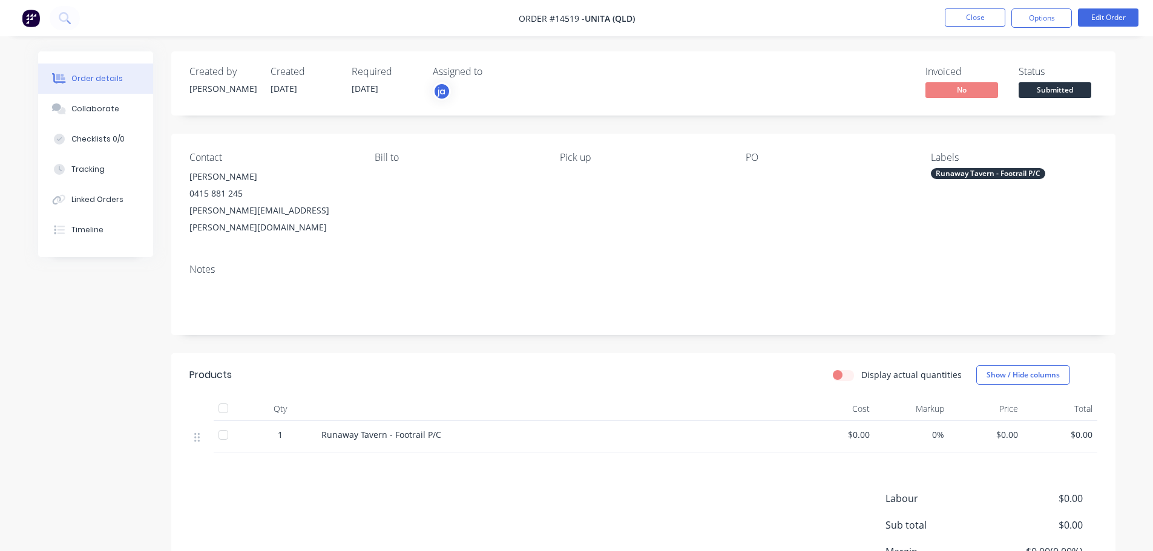
click at [953, 25] on button "Close" at bounding box center [975, 17] width 61 height 18
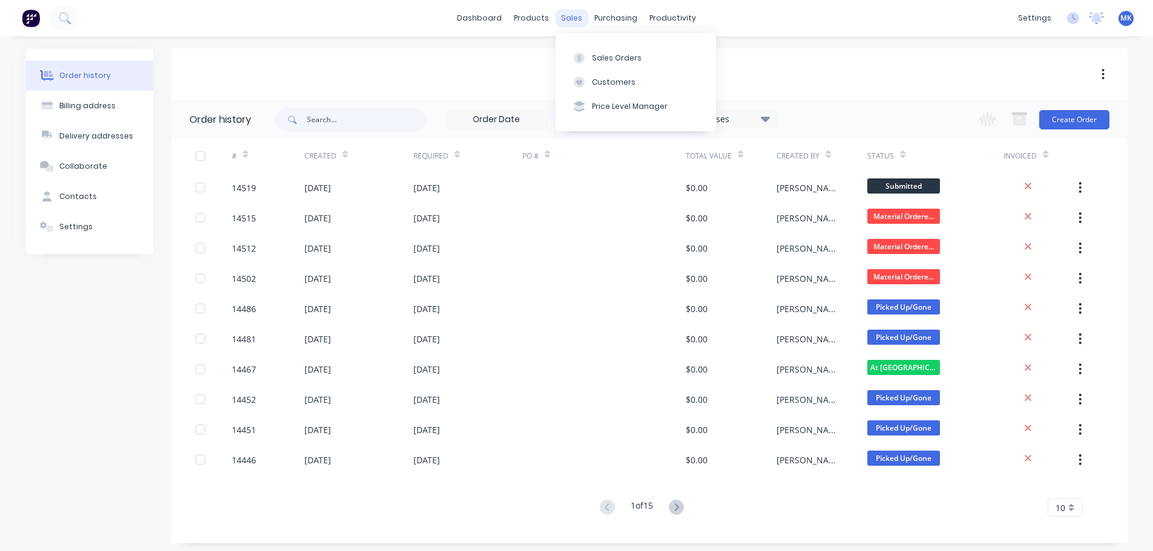
click at [572, 22] on div "sales" at bounding box center [571, 18] width 33 height 18
click at [609, 58] on div "Sales Orders" at bounding box center [617, 58] width 50 height 11
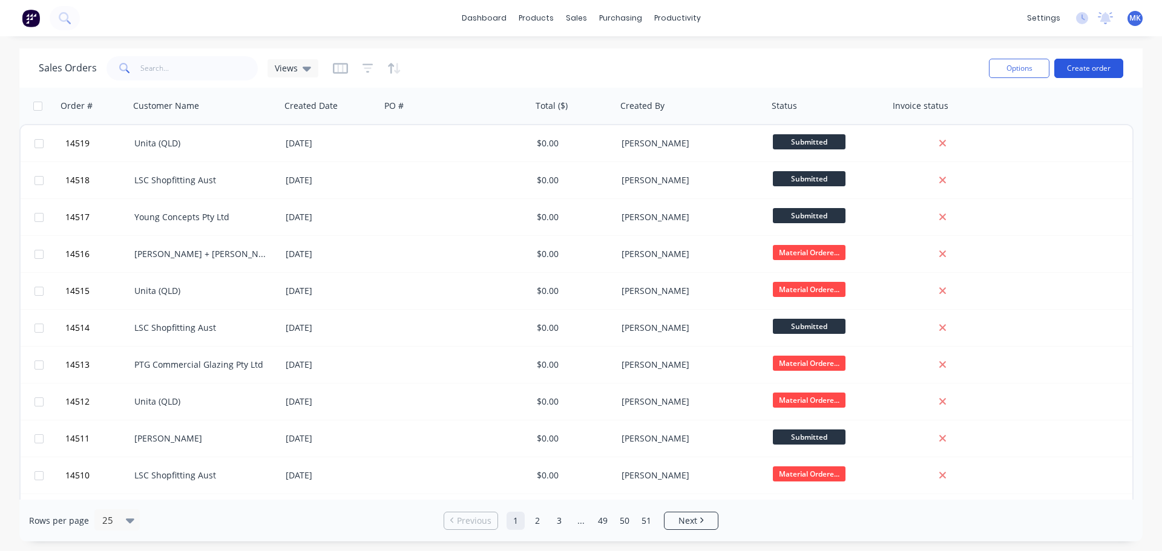
click at [1112, 65] on button "Create order" at bounding box center [1088, 68] width 69 height 19
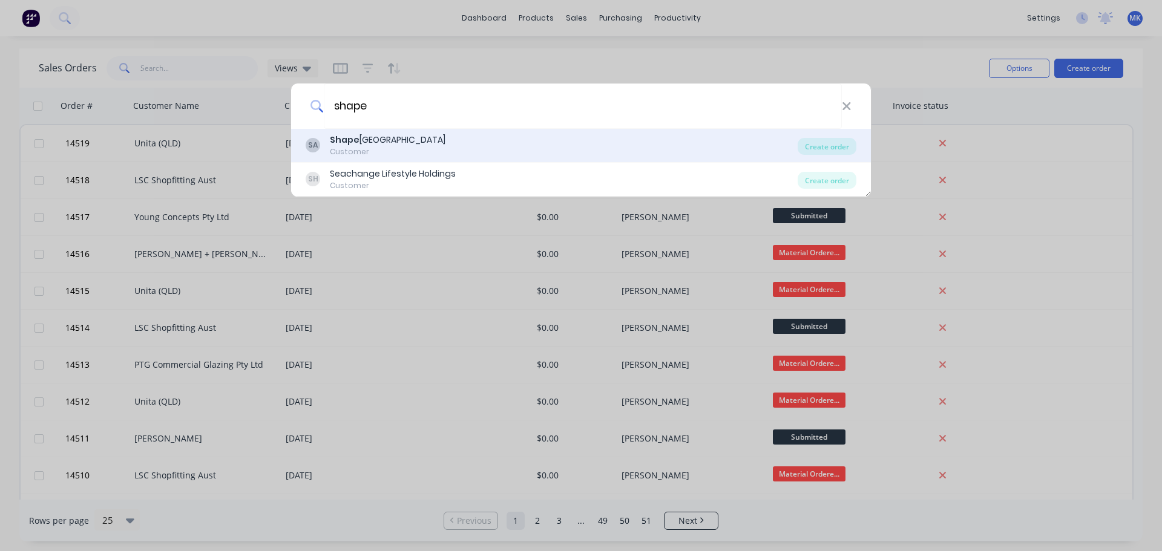
type input "shape"
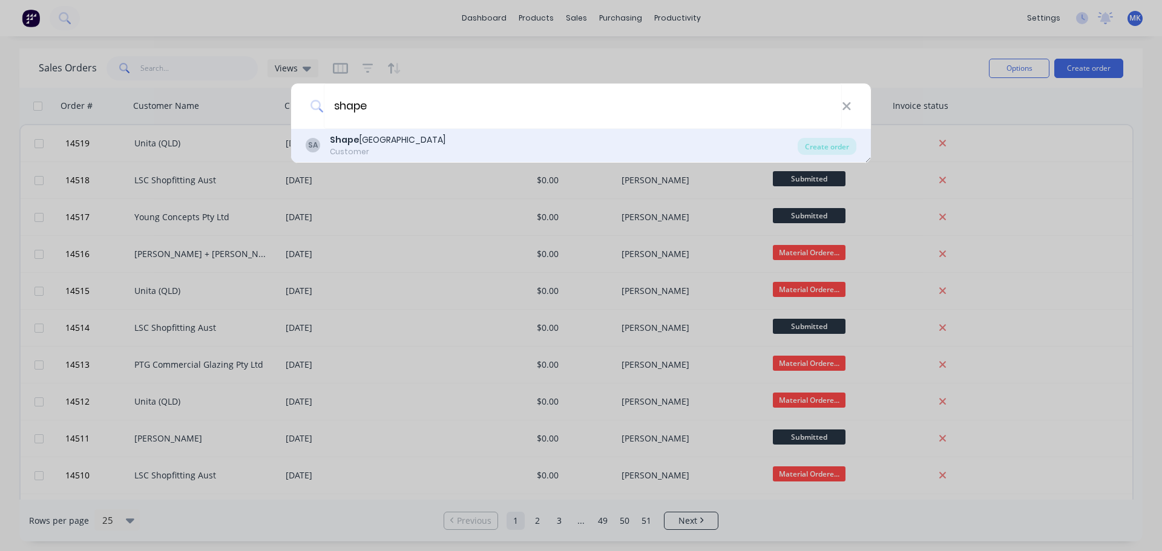
click at [588, 159] on div "SA Shape Australia Customer Create order" at bounding box center [581, 146] width 580 height 34
click at [712, 162] on div "SA Shape Australia Customer Create order" at bounding box center [581, 146] width 580 height 34
click at [713, 151] on div "SA Shape Australia Customer" at bounding box center [552, 146] width 492 height 24
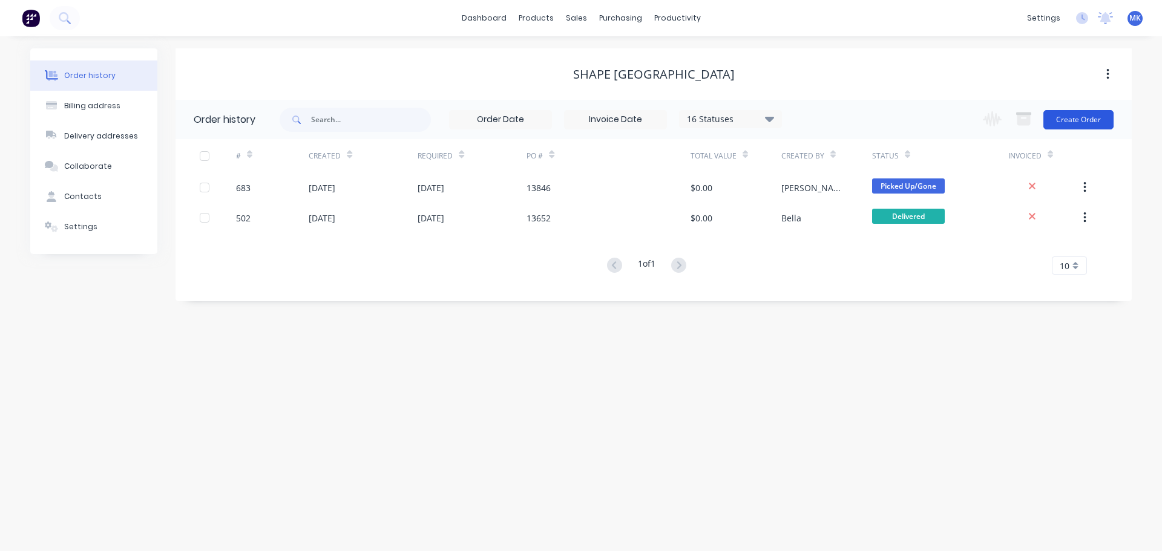
click at [1092, 115] on button "Create Order" at bounding box center [1078, 119] width 70 height 19
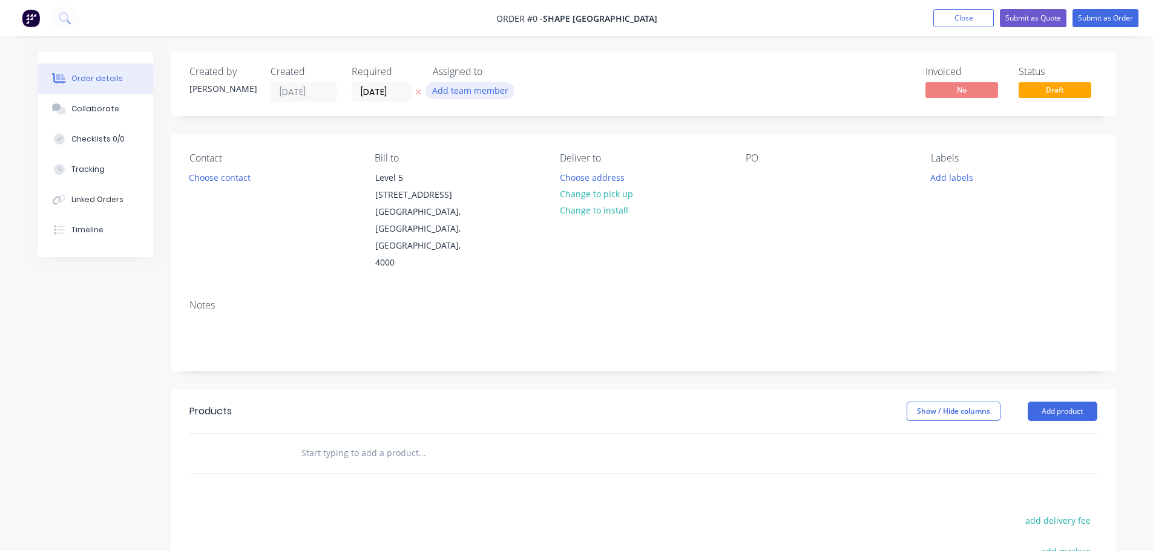
click at [490, 99] on div "Add team member" at bounding box center [493, 91] width 121 height 18
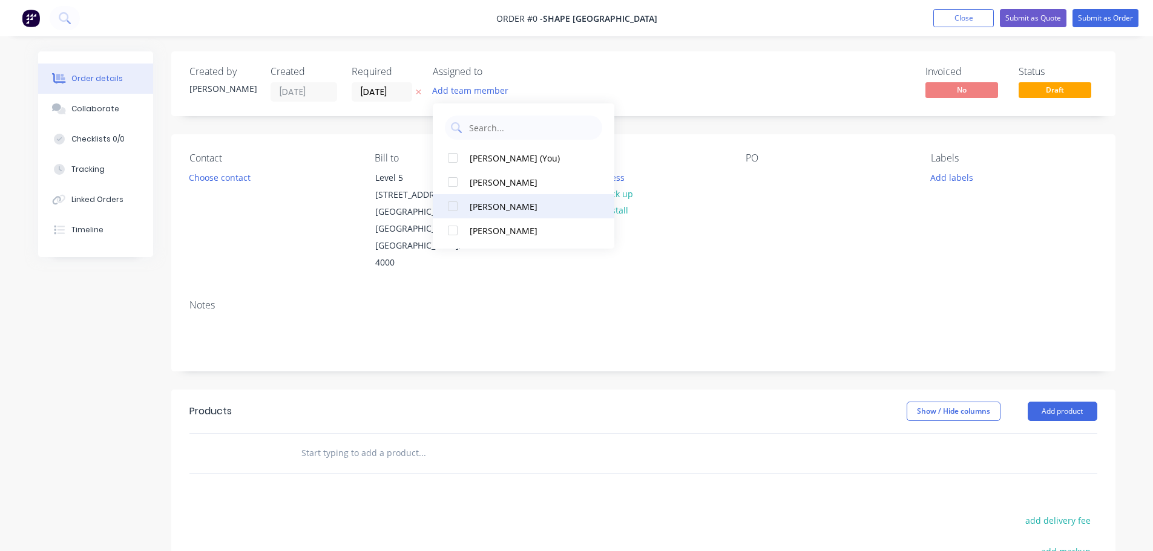
click at [513, 203] on div "[PERSON_NAME]" at bounding box center [530, 206] width 121 height 13
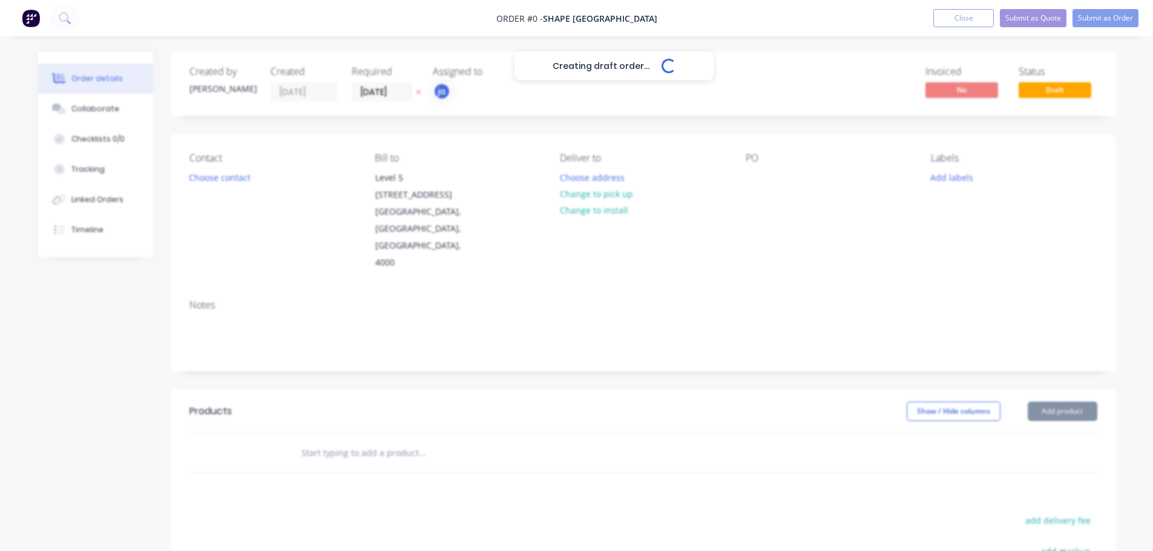
click at [223, 186] on div "Creating draft order... Loading... Order details Collaborate Checklists 0/0 Tra…" at bounding box center [576, 416] width 1101 height 731
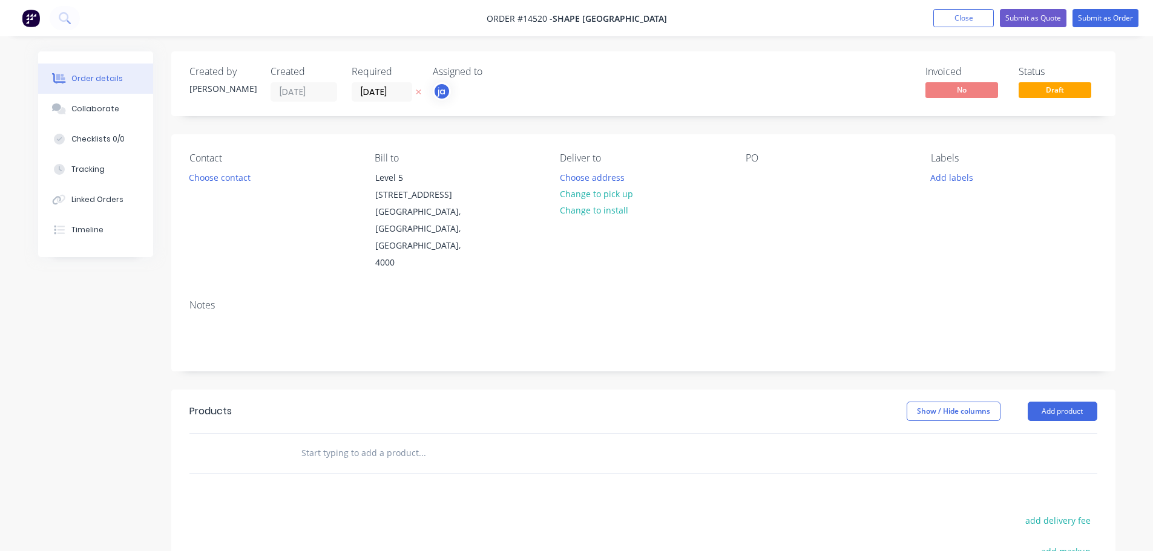
click at [225, 175] on button "Choose contact" at bounding box center [219, 177] width 74 height 16
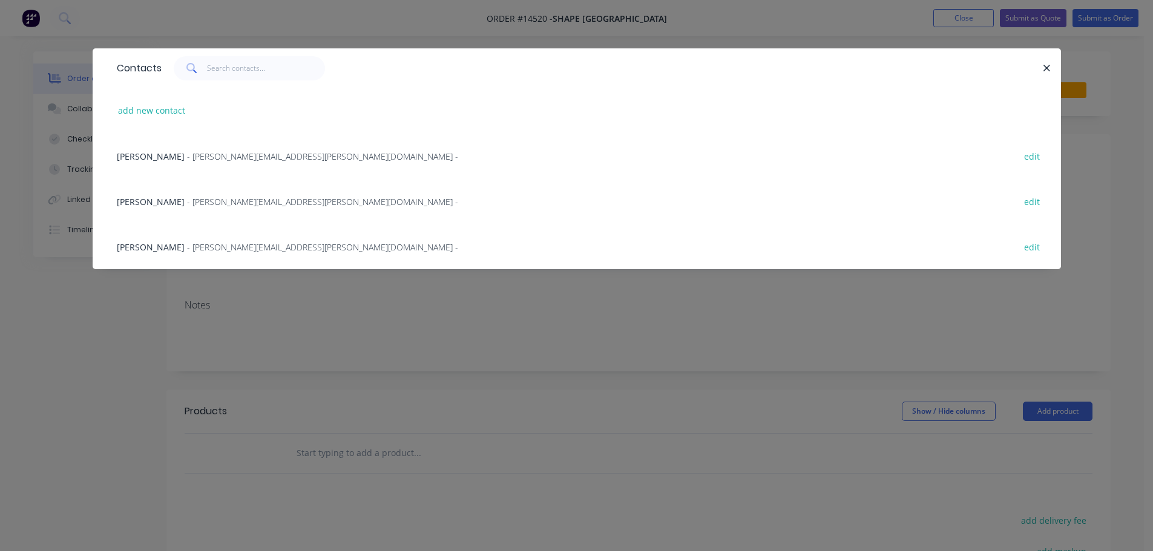
click at [216, 286] on div "Contacts add new contact Dan Marshal - [EMAIL_ADDRESS][PERSON_NAME][DOMAIN_NAME…" at bounding box center [577, 167] width 968 height 239
click at [210, 330] on div "Contacts add new contact Dan Marshal - [EMAIL_ADDRESS][PERSON_NAME][DOMAIN_NAME…" at bounding box center [576, 275] width 1153 height 551
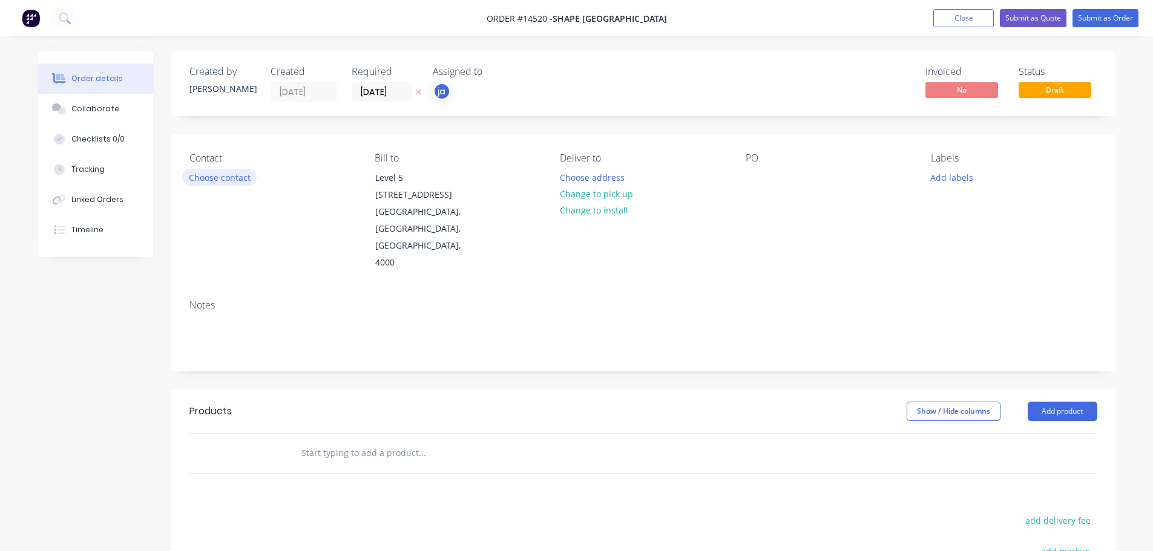
click at [230, 175] on button "Choose contact" at bounding box center [219, 177] width 74 height 16
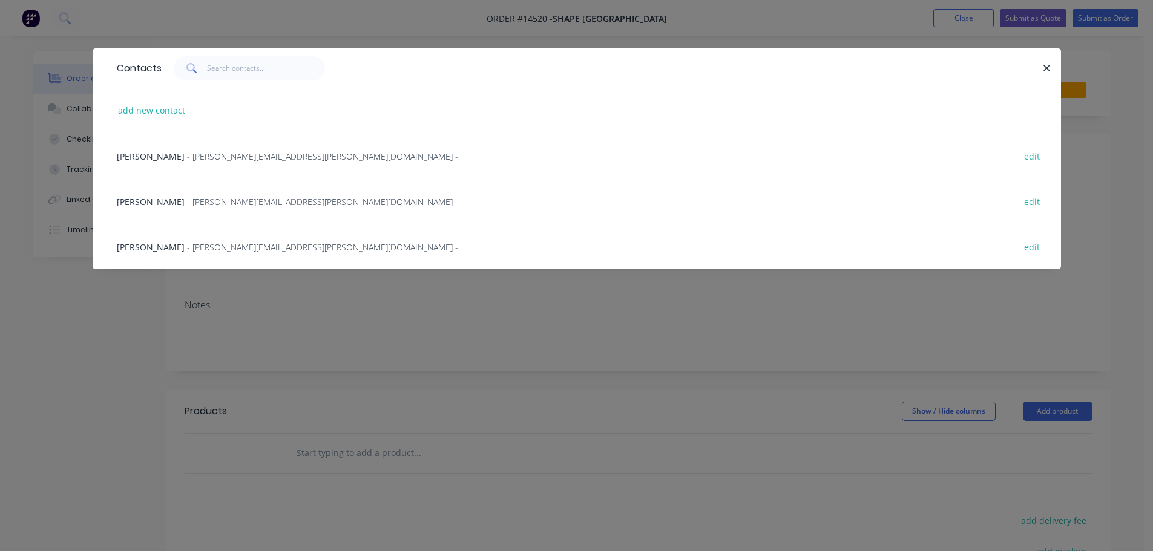
click at [220, 242] on span "- [PERSON_NAME][EMAIL_ADDRESS][PERSON_NAME][DOMAIN_NAME] -" at bounding box center [322, 246] width 271 height 11
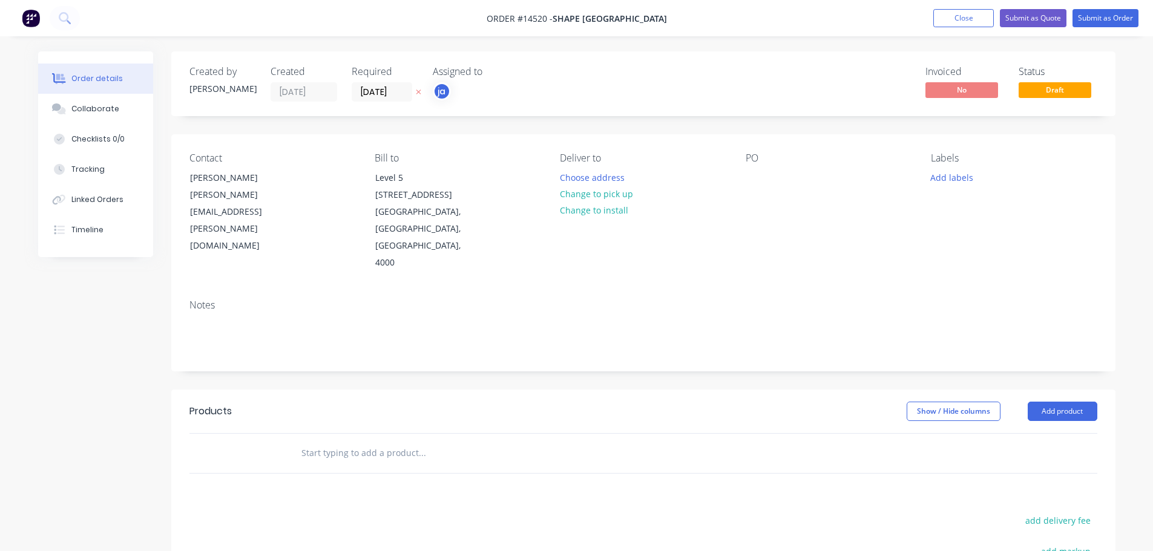
drag, startPoint x: 597, startPoint y: 193, endPoint x: 760, endPoint y: 188, distance: 162.9
click at [597, 192] on button "Change to pick up" at bounding box center [596, 194] width 86 height 16
click at [960, 174] on button "Add labels" at bounding box center [952, 177] width 56 height 16
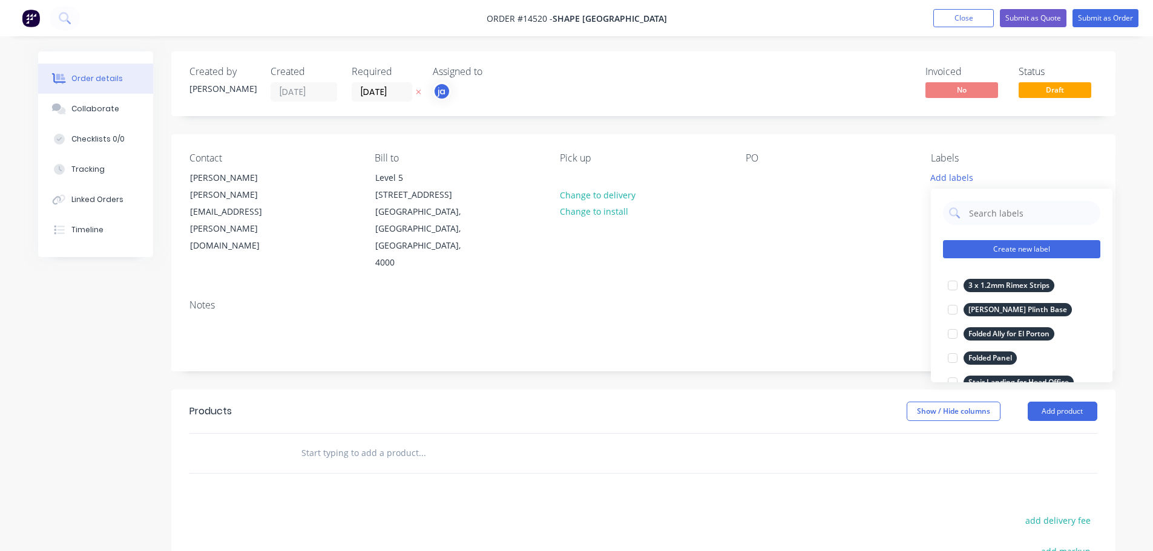
click at [1023, 253] on button "Create new label" at bounding box center [1021, 249] width 157 height 18
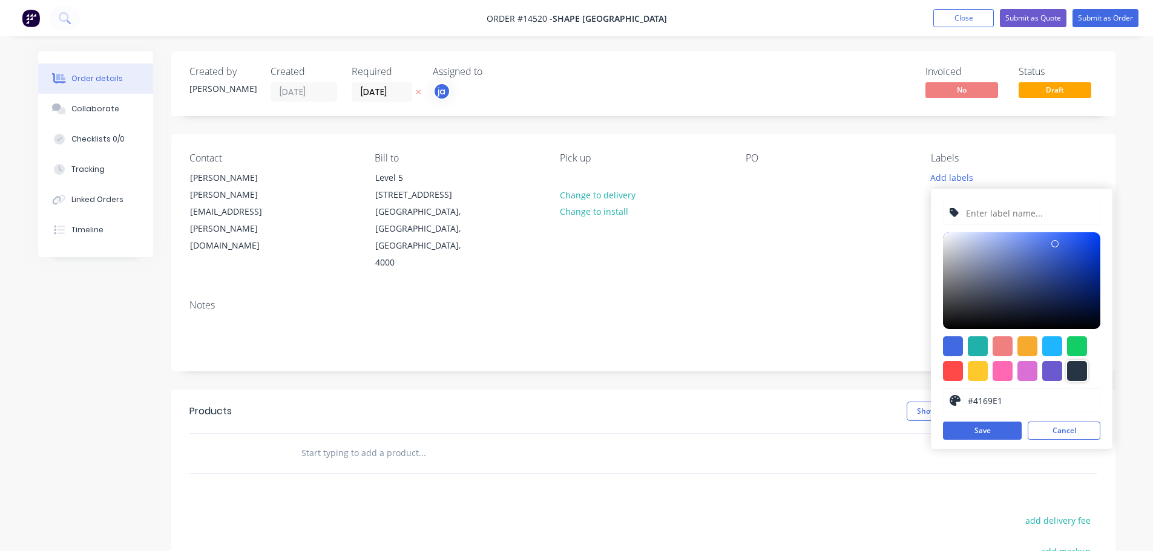
click at [1083, 368] on div at bounding box center [1077, 371] width 20 height 20
type input "#273444"
click at [1030, 197] on div "#273444 hex #273444 Save Cancel" at bounding box center [1022, 319] width 182 height 260
click at [1021, 212] on input "text" at bounding box center [1029, 213] width 129 height 23
paste input "Supply + Install S/S Corner Protecters"
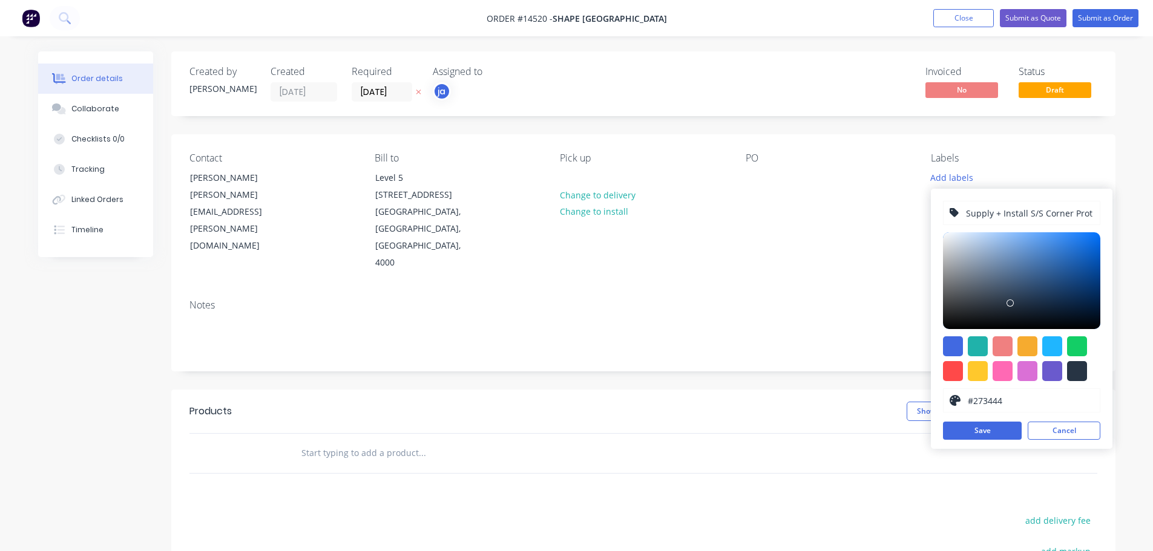
scroll to position [0, 20]
type input "Supply + Install S/S Corner Protecters"
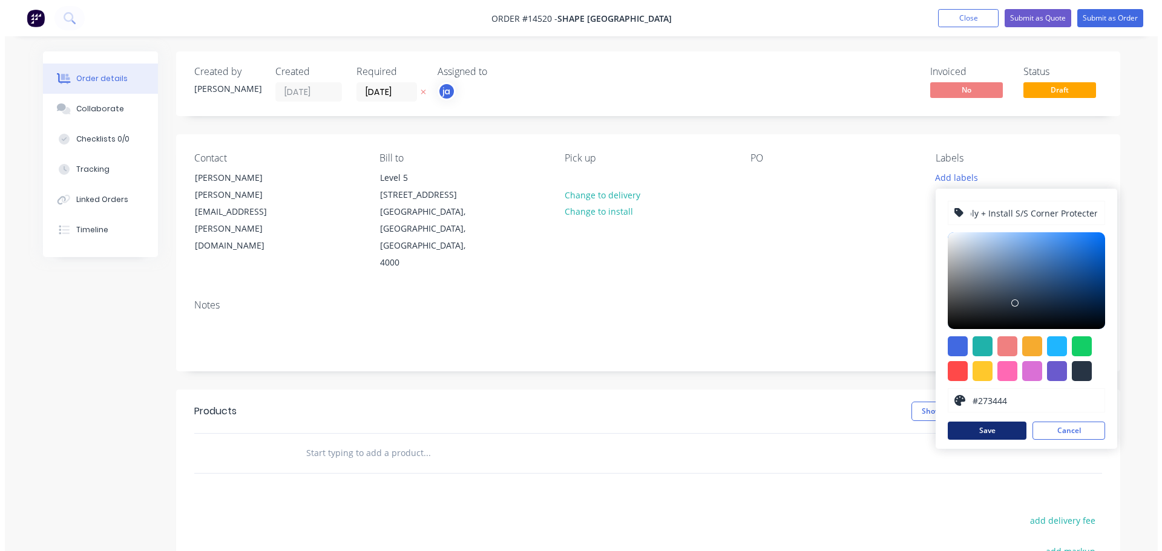
scroll to position [0, 0]
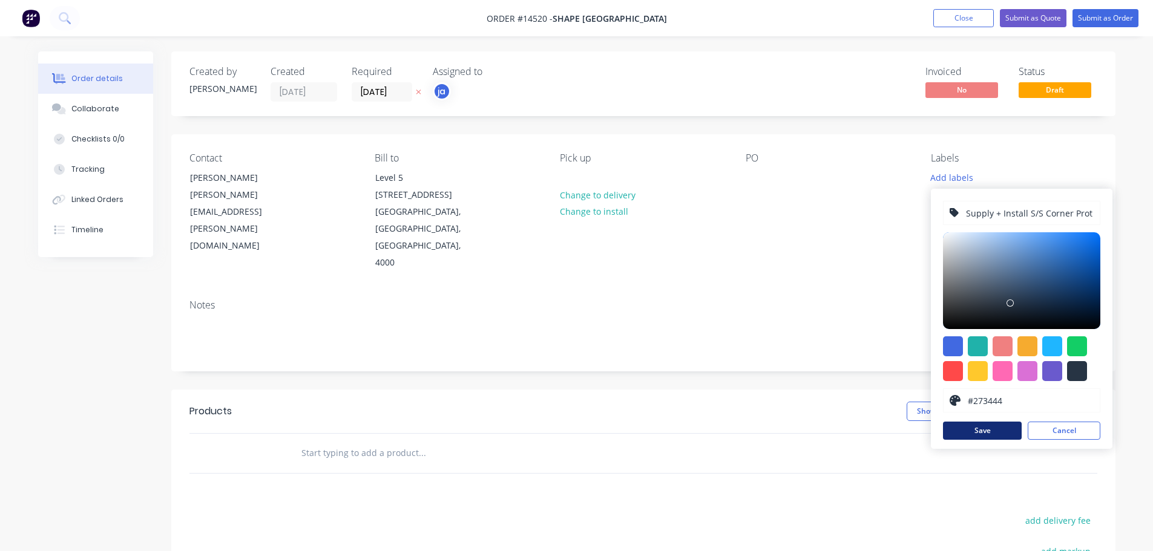
click at [998, 427] on button "Save" at bounding box center [982, 431] width 79 height 18
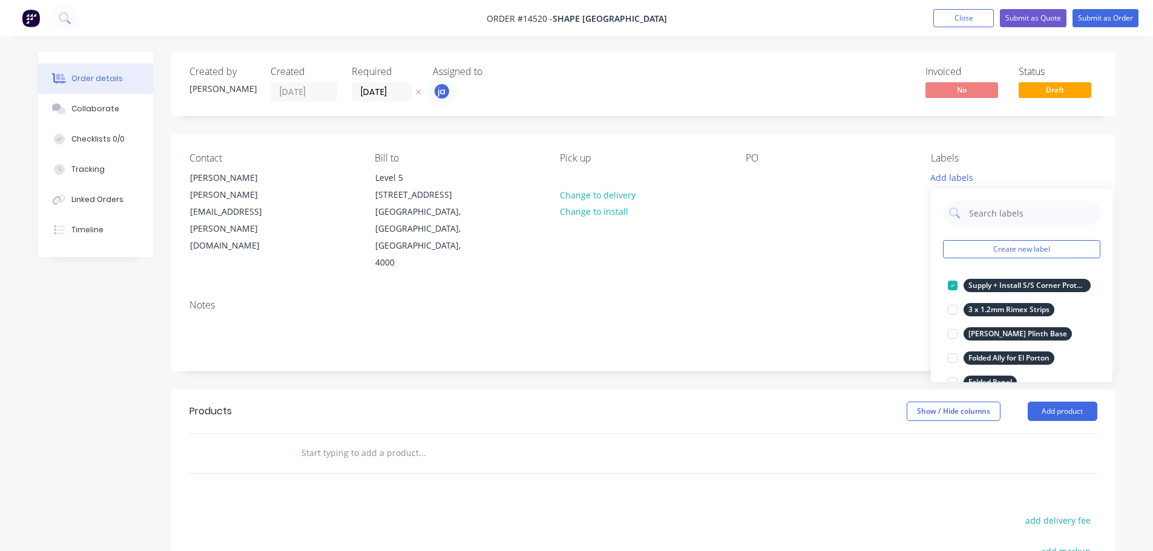
click at [686, 402] on div "Show / Hide columns Add product" at bounding box center [739, 411] width 715 height 19
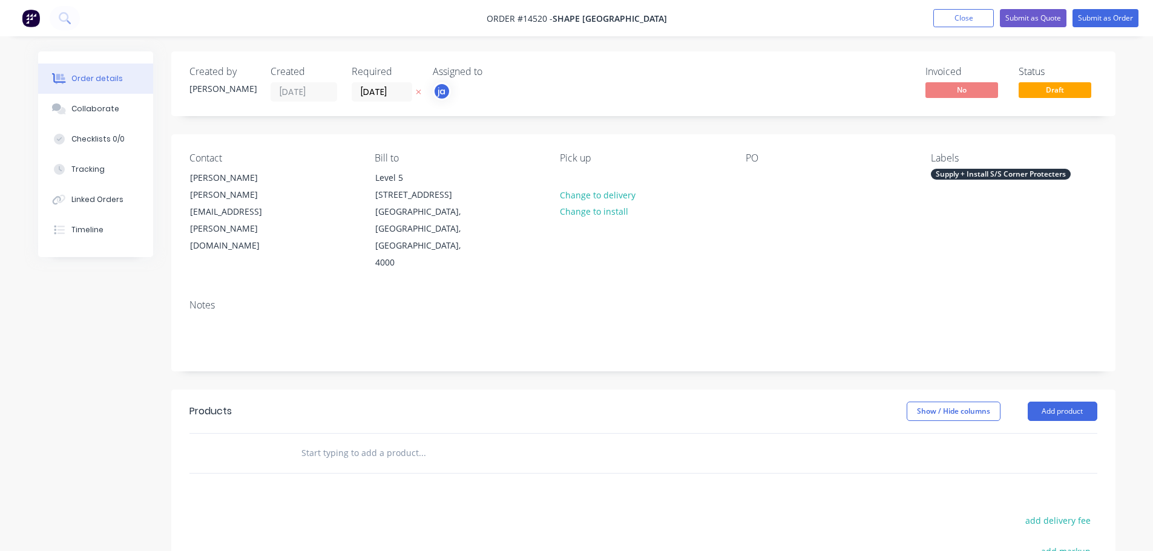
click at [417, 441] on input "text" at bounding box center [422, 453] width 242 height 24
click at [415, 441] on input "text" at bounding box center [422, 453] width 242 height 24
paste input "Supply + Install S/S Corner Protecters"
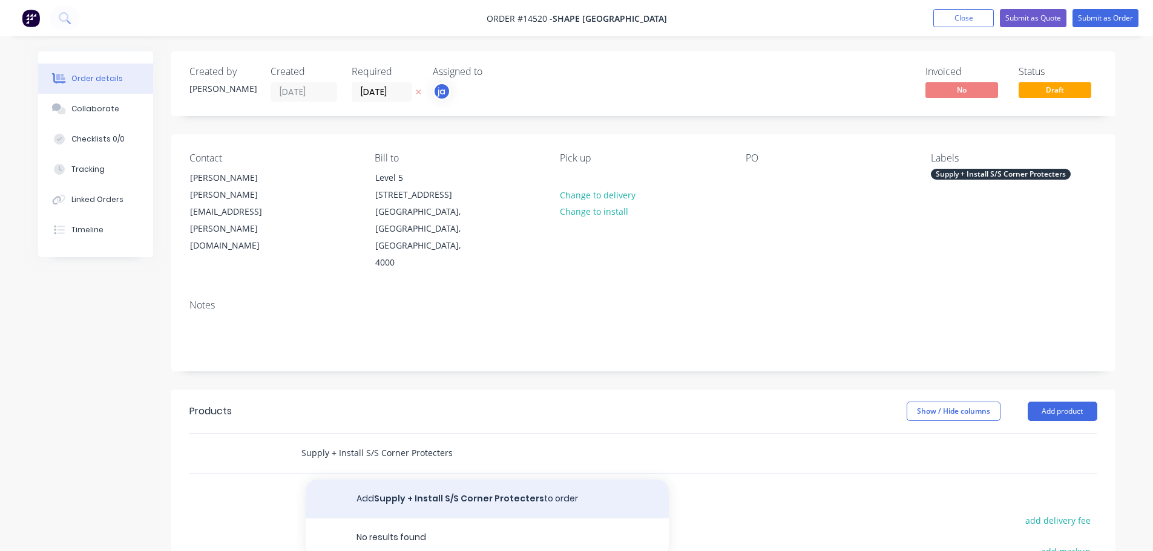
type input "Supply + Install S/S Corner Protecters"
click at [442, 480] on button "Add Supply + Install S/S Corner Protecters to order" at bounding box center [487, 499] width 363 height 39
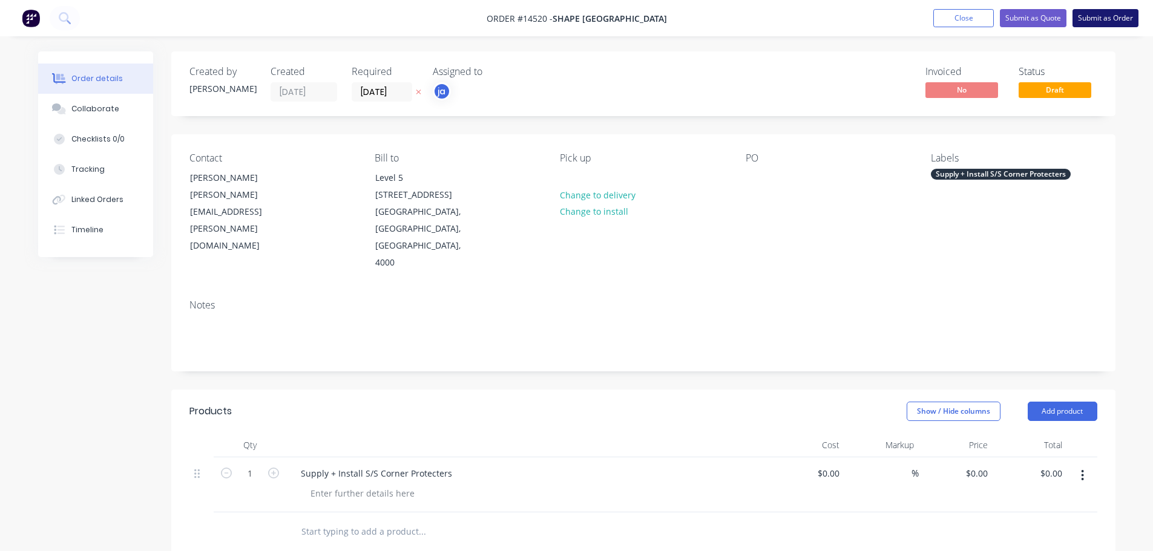
click at [1104, 18] on button "Submit as Order" at bounding box center [1105, 18] width 66 height 18
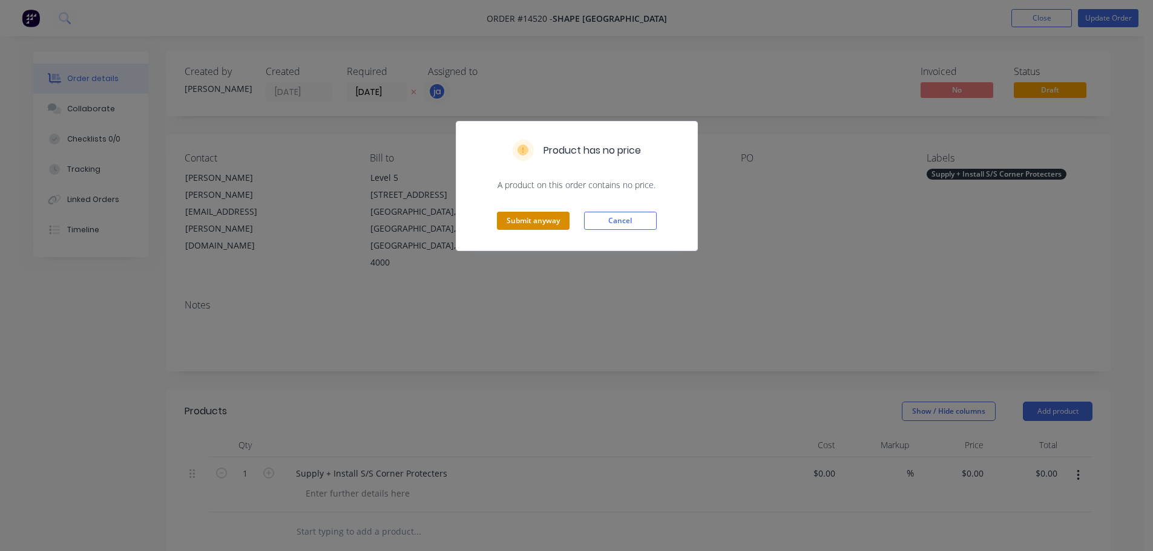
click at [526, 226] on button "Submit anyway" at bounding box center [533, 221] width 73 height 18
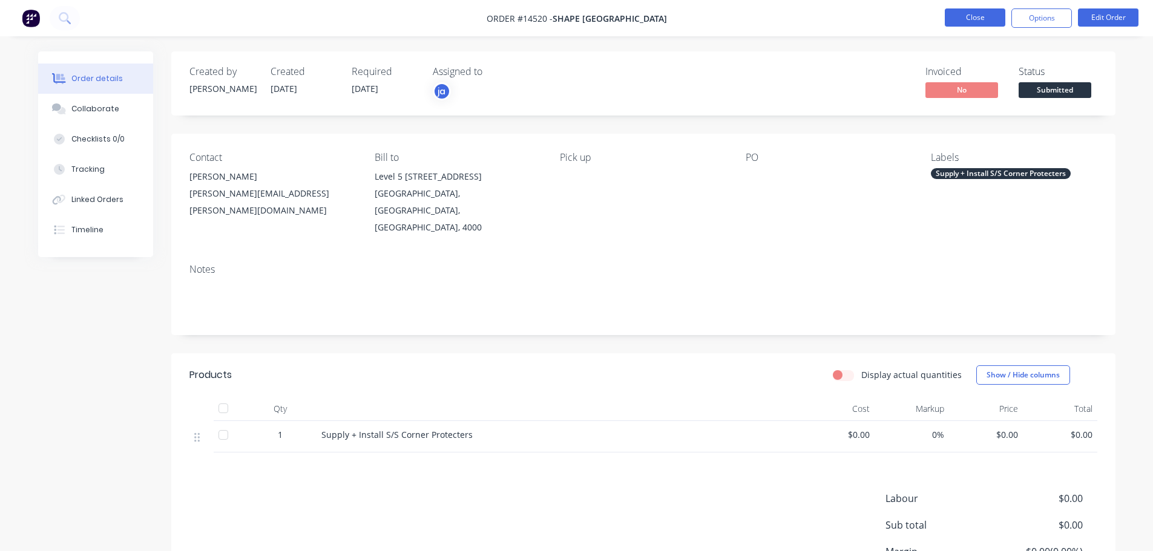
click at [959, 21] on button "Close" at bounding box center [975, 17] width 61 height 18
